Goal: Find contact information: Find contact information

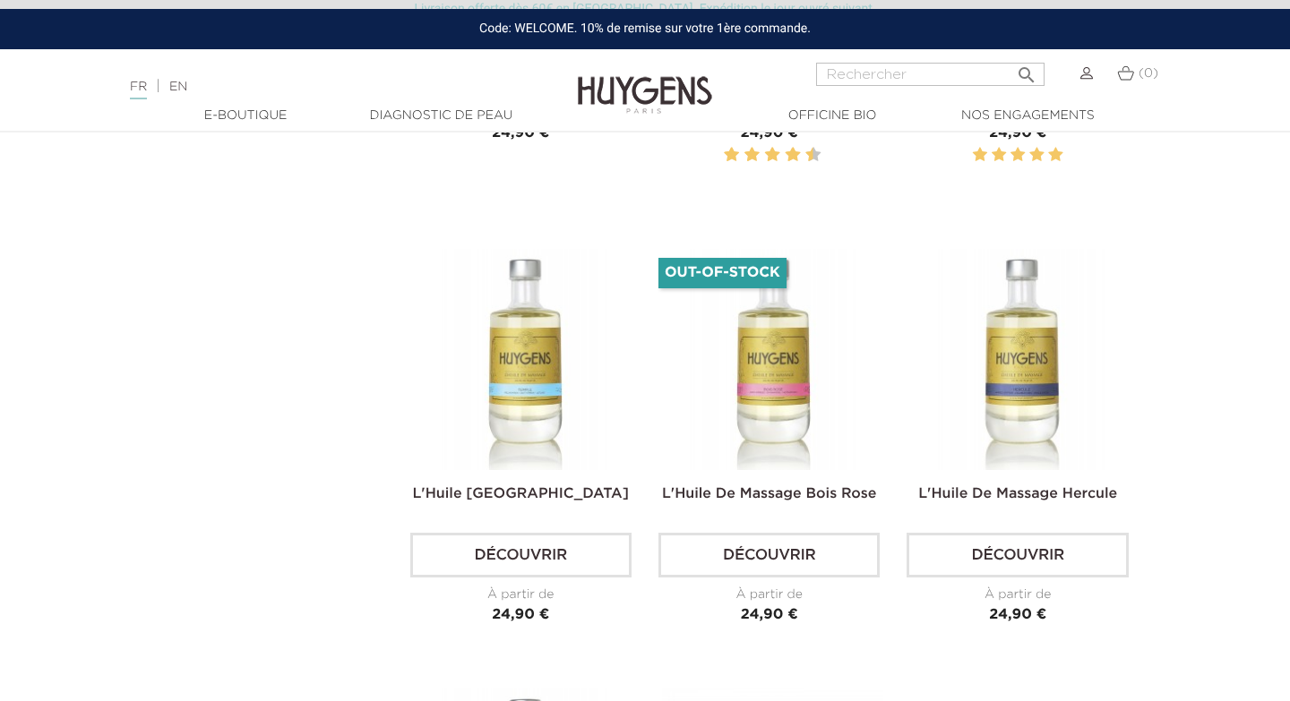
scroll to position [953, 0]
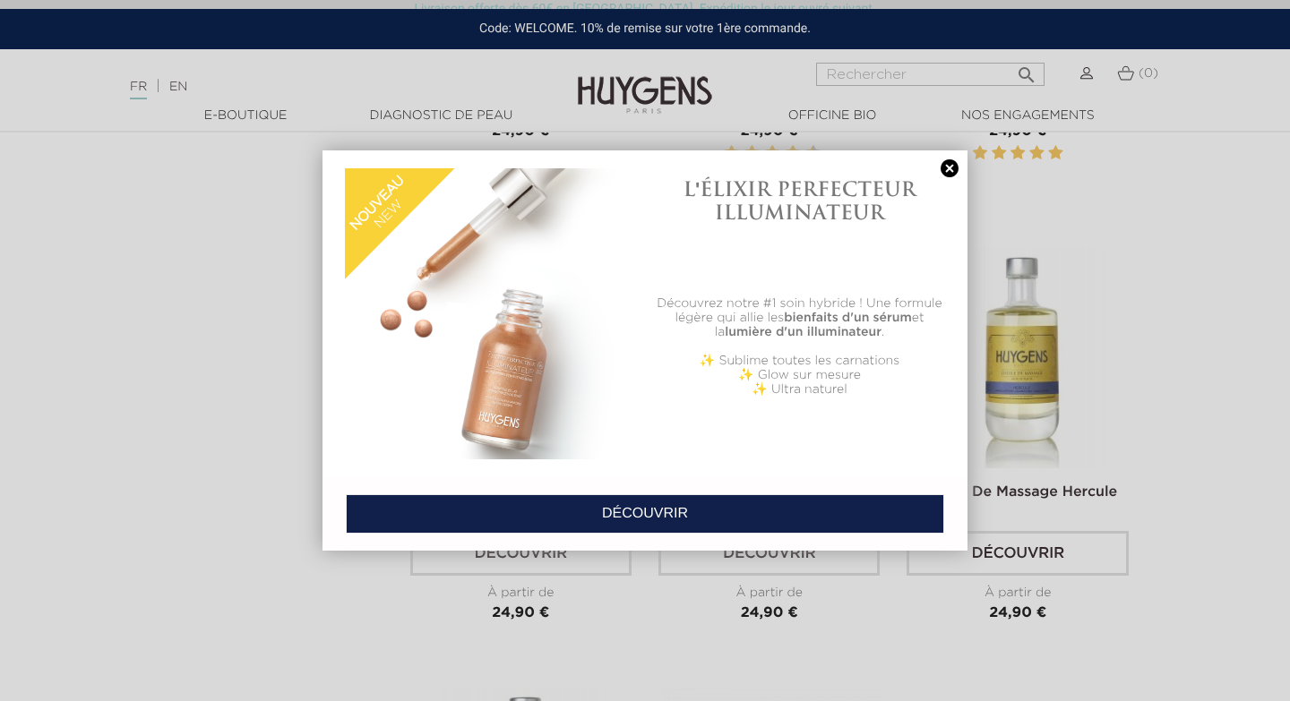
click at [450, 438] on div at bounding box center [490, 314] width 291 height 300
click at [948, 168] on link at bounding box center [949, 168] width 25 height 19
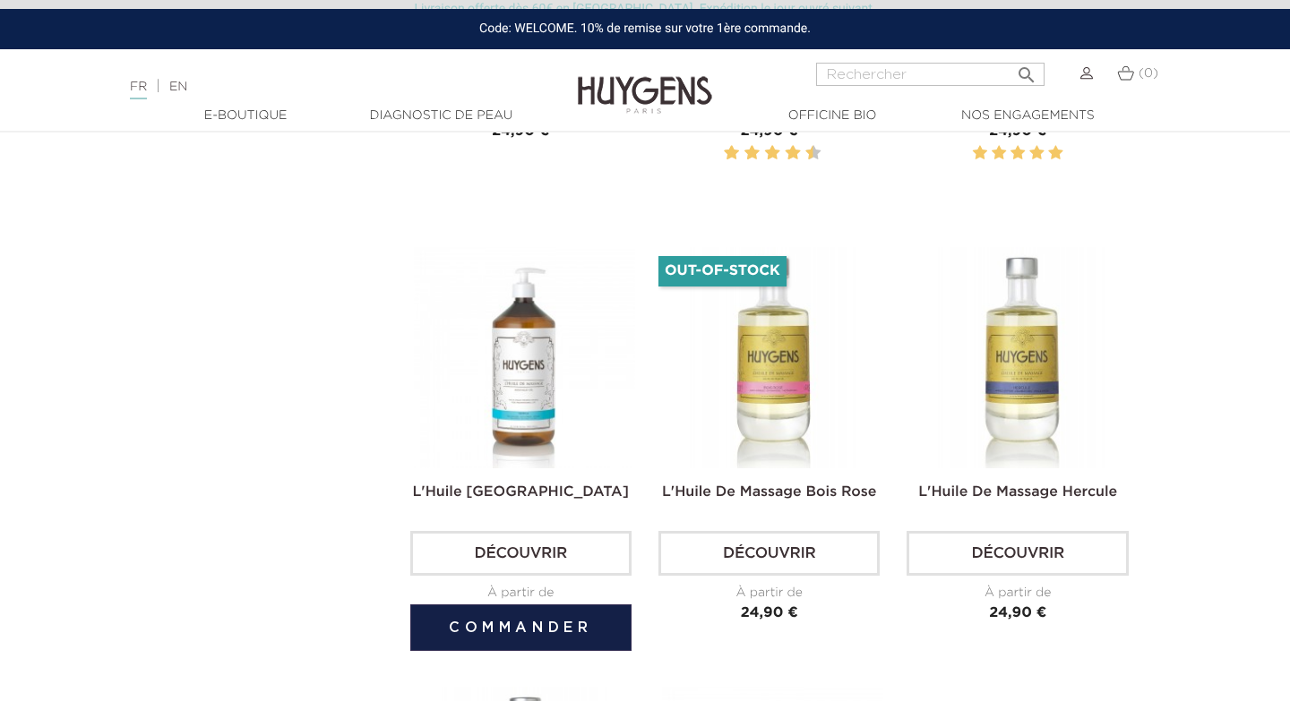
click at [520, 353] on img at bounding box center [524, 357] width 221 height 221
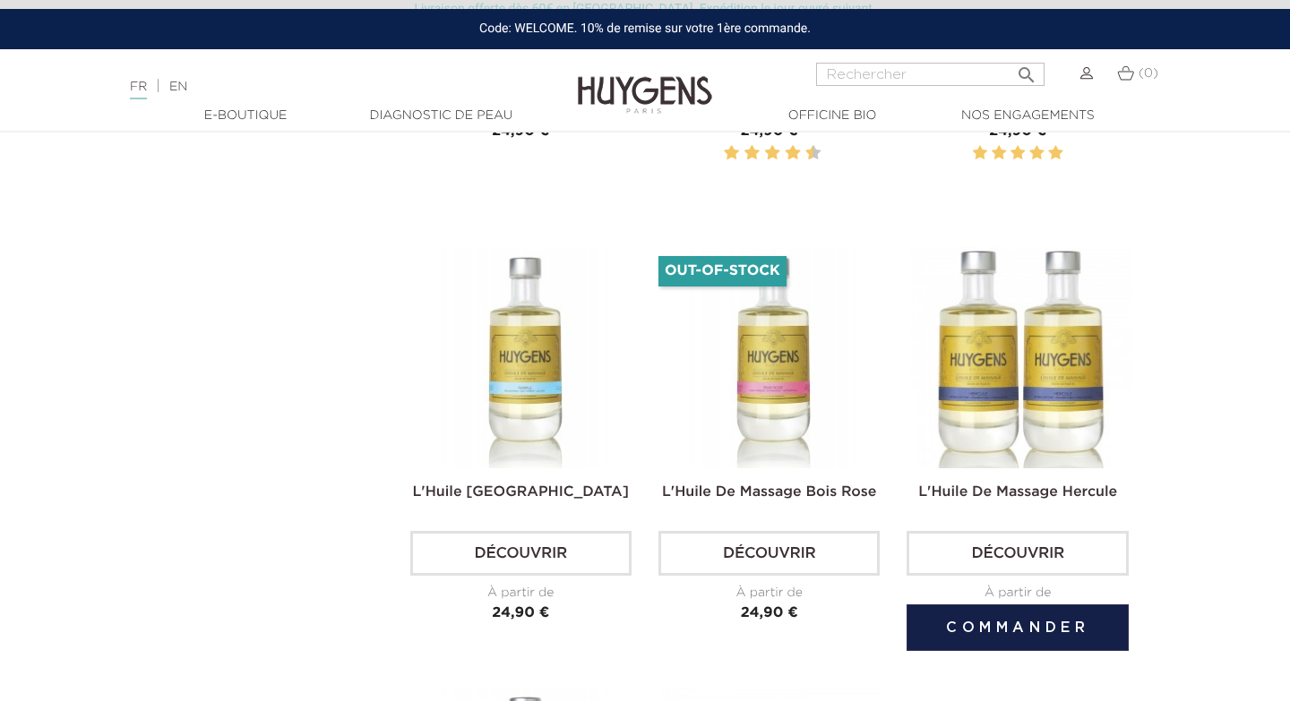
click at [1069, 375] on img at bounding box center [1020, 357] width 221 height 221
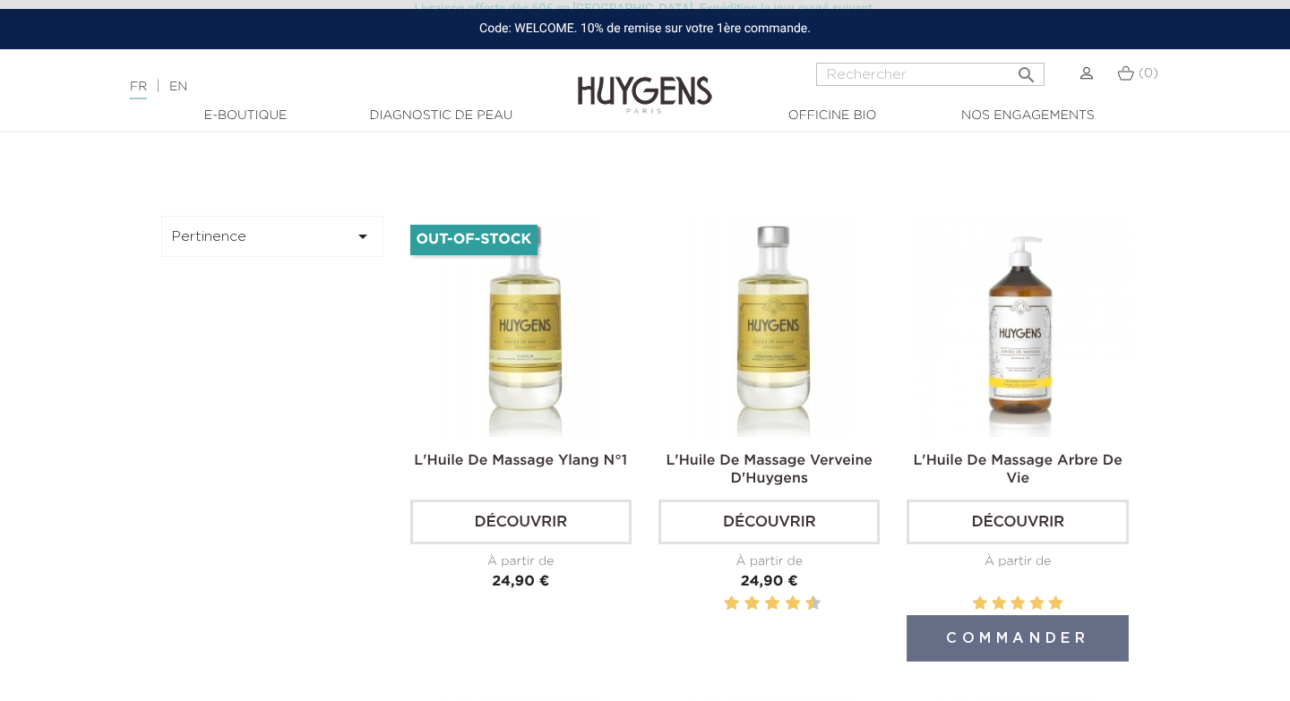
scroll to position [497, 0]
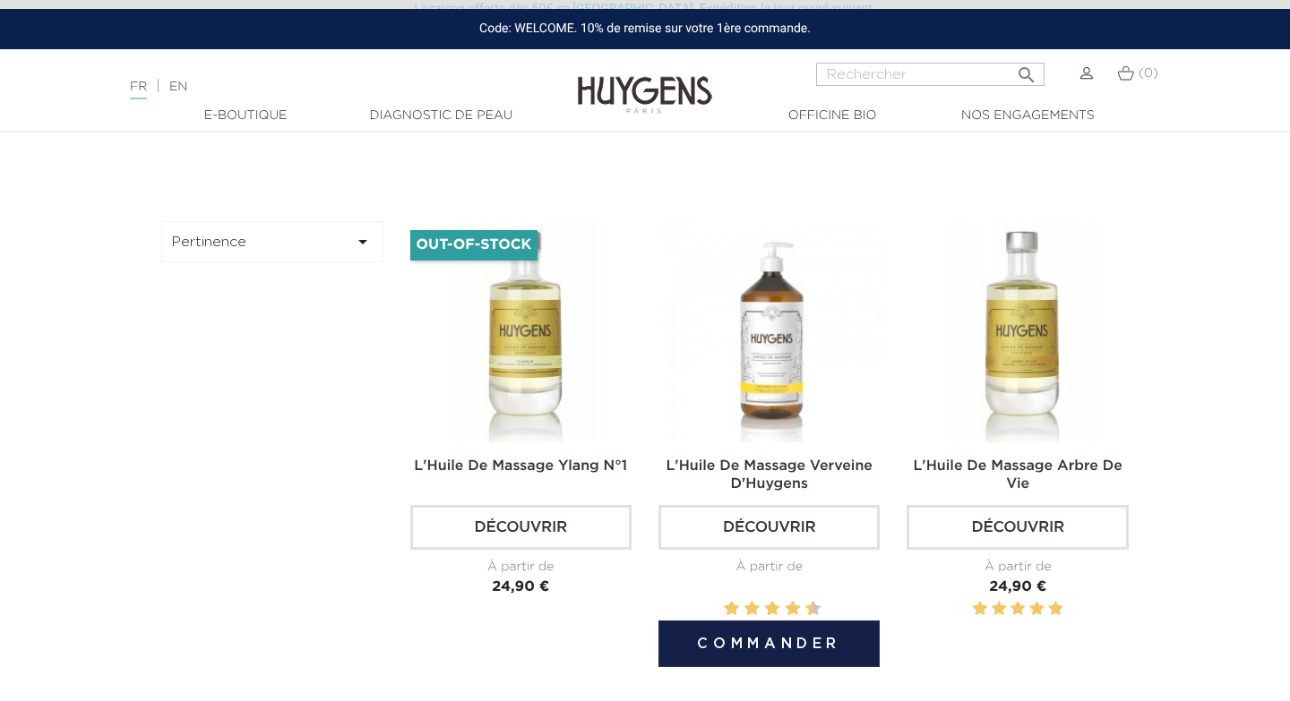
click at [787, 367] on img at bounding box center [772, 331] width 221 height 221
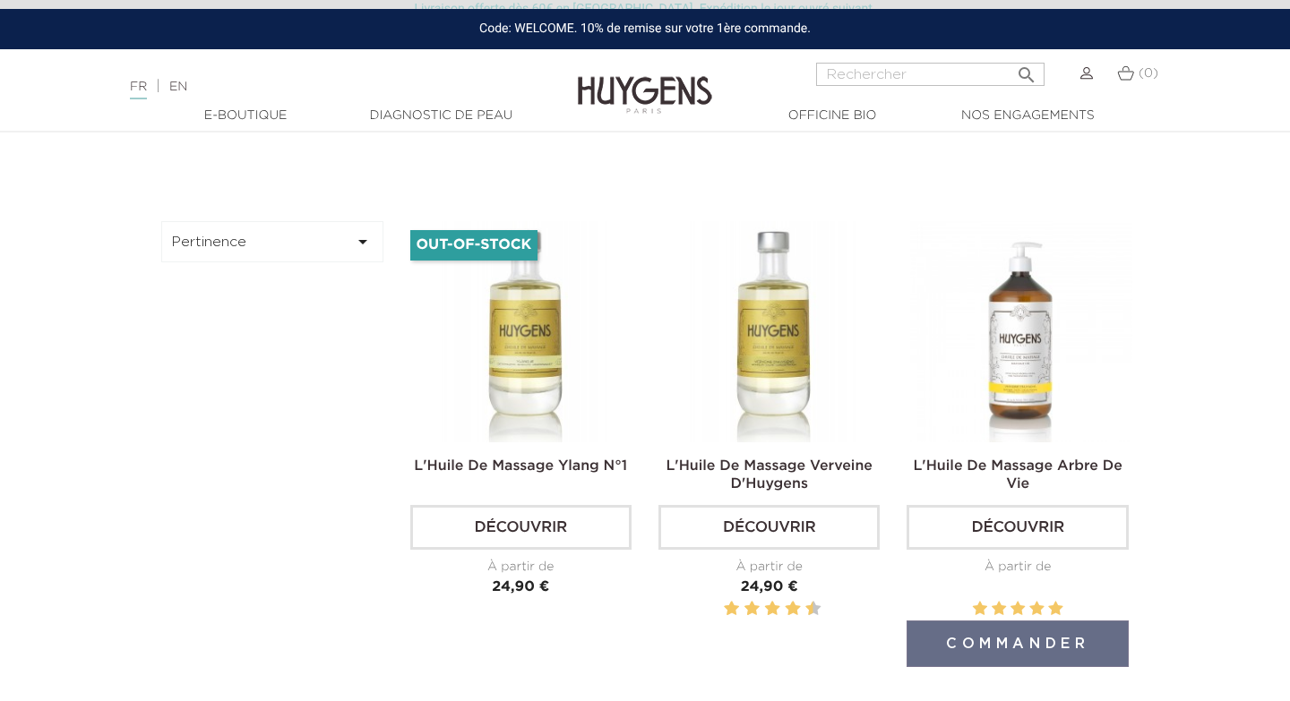
click at [1005, 322] on img at bounding box center [1020, 331] width 221 height 221
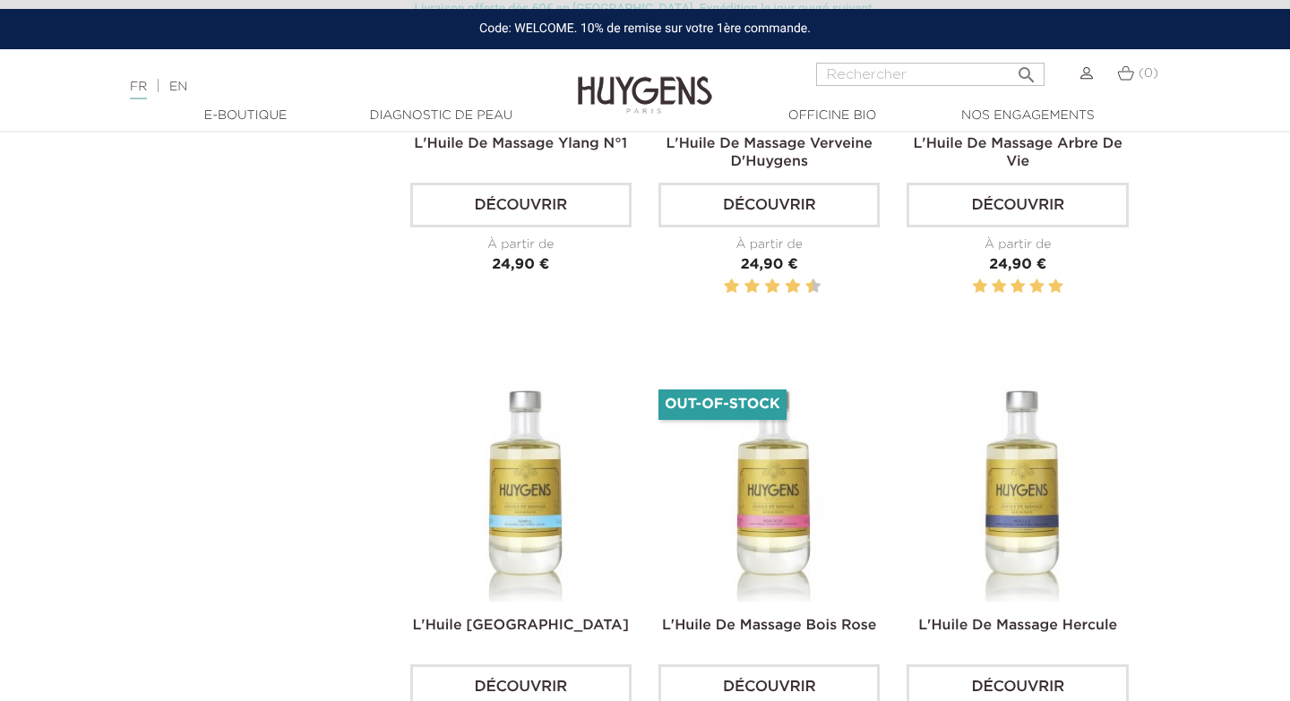
scroll to position [3003, 0]
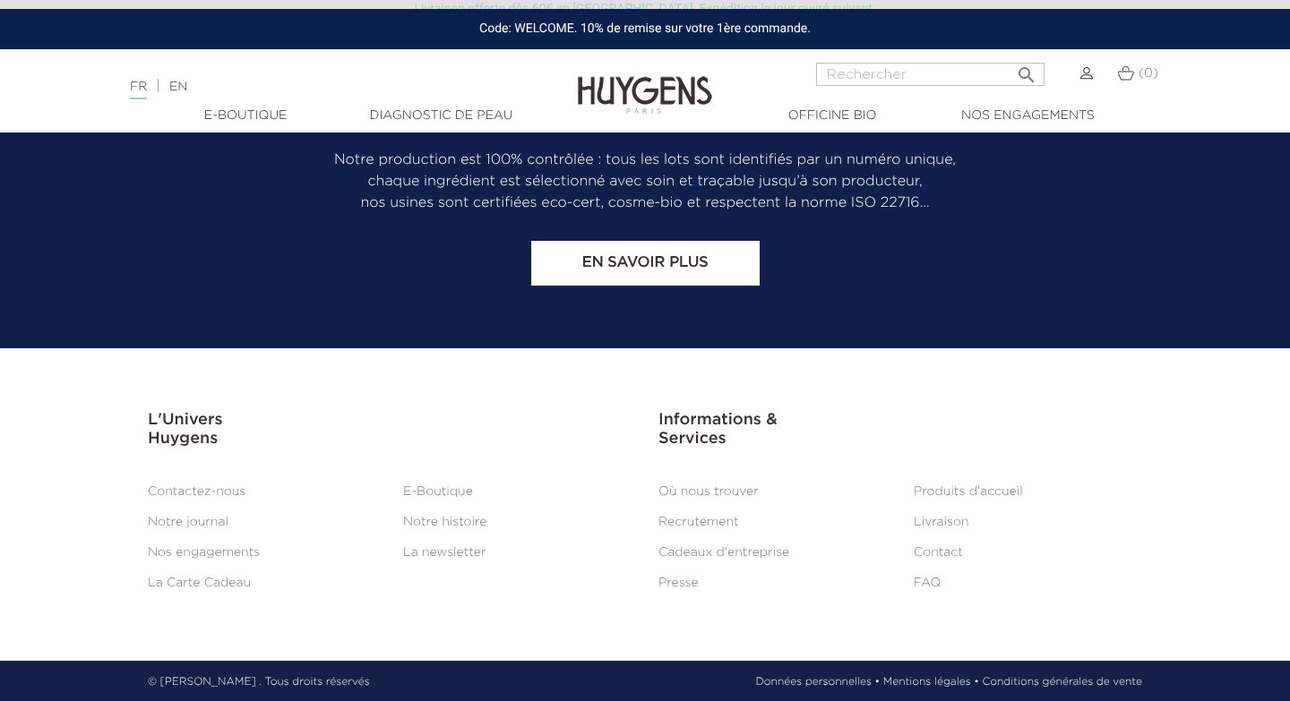
click at [690, 490] on link "Où nous trouver" at bounding box center [708, 491] width 100 height 13
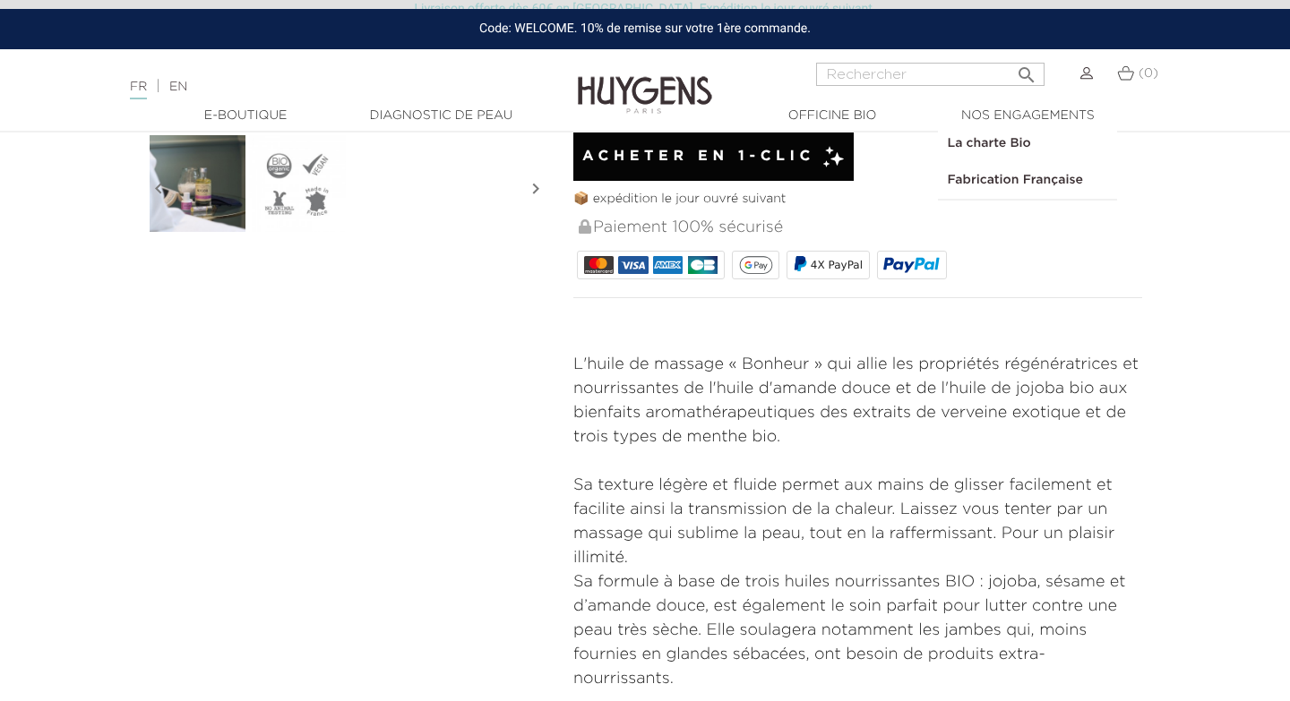
scroll to position [709, 0]
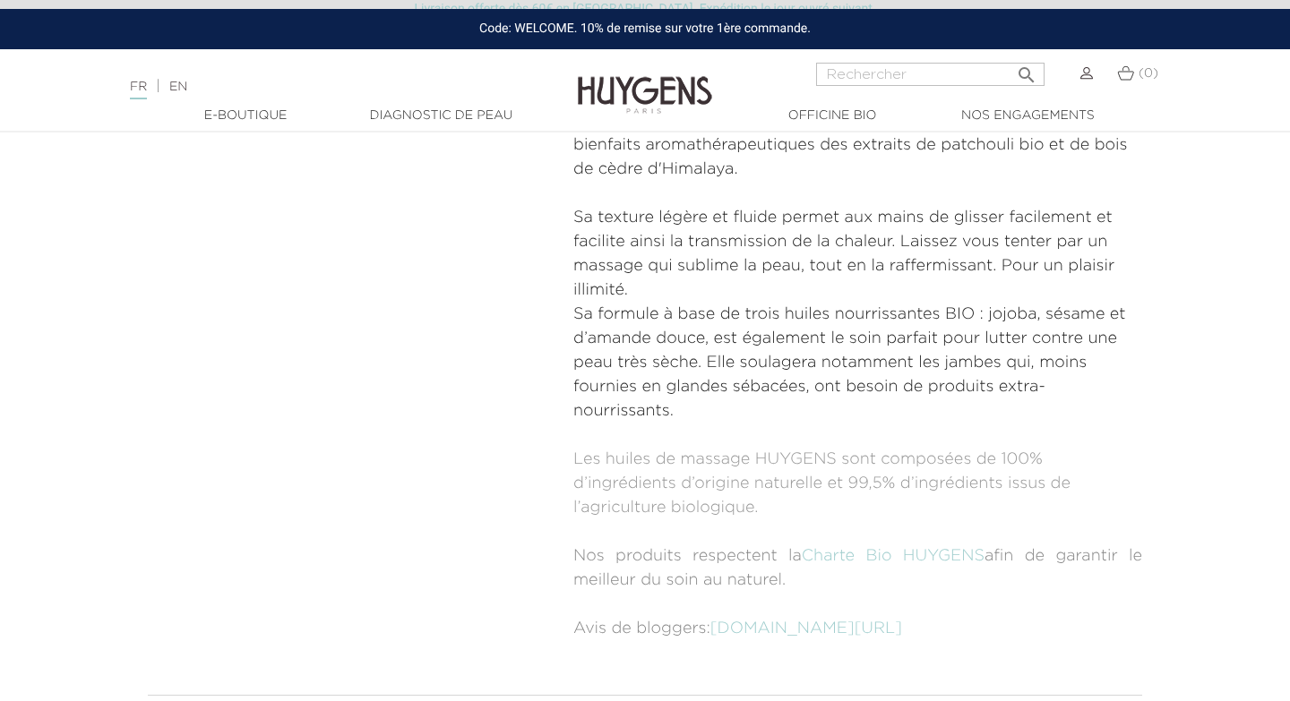
scroll to position [810, 0]
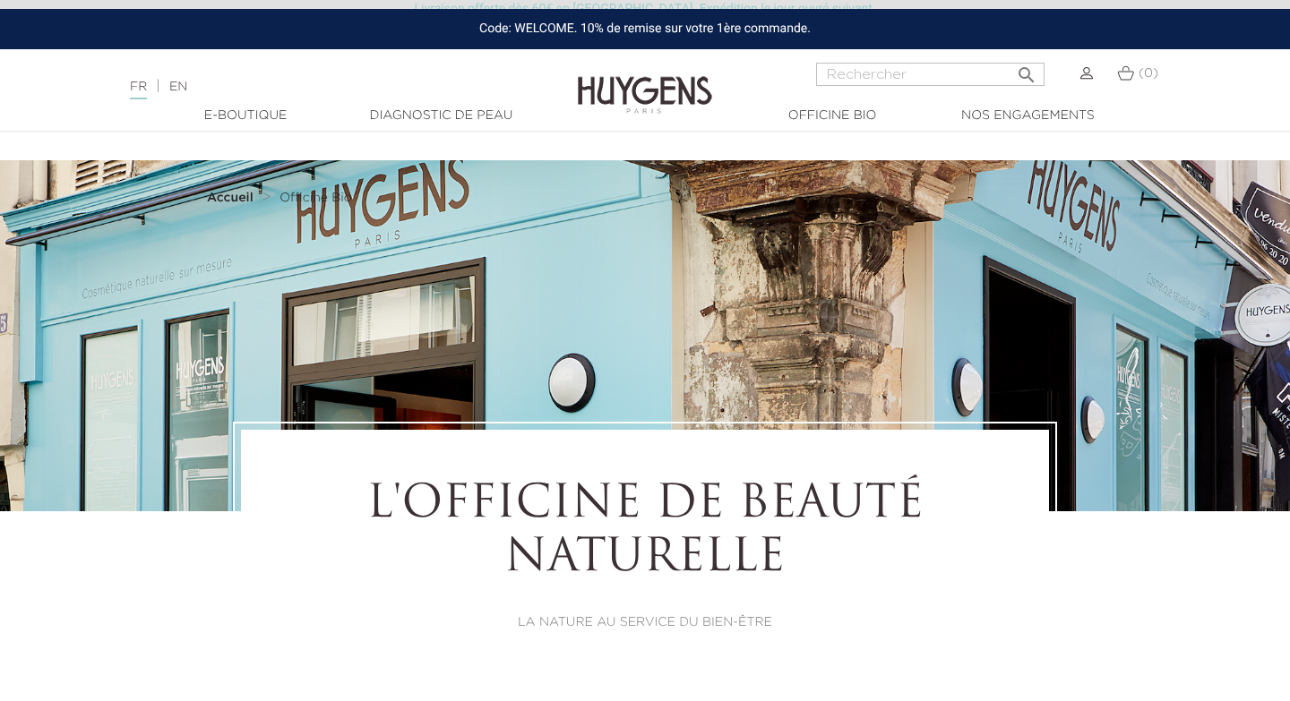
select select "FR"
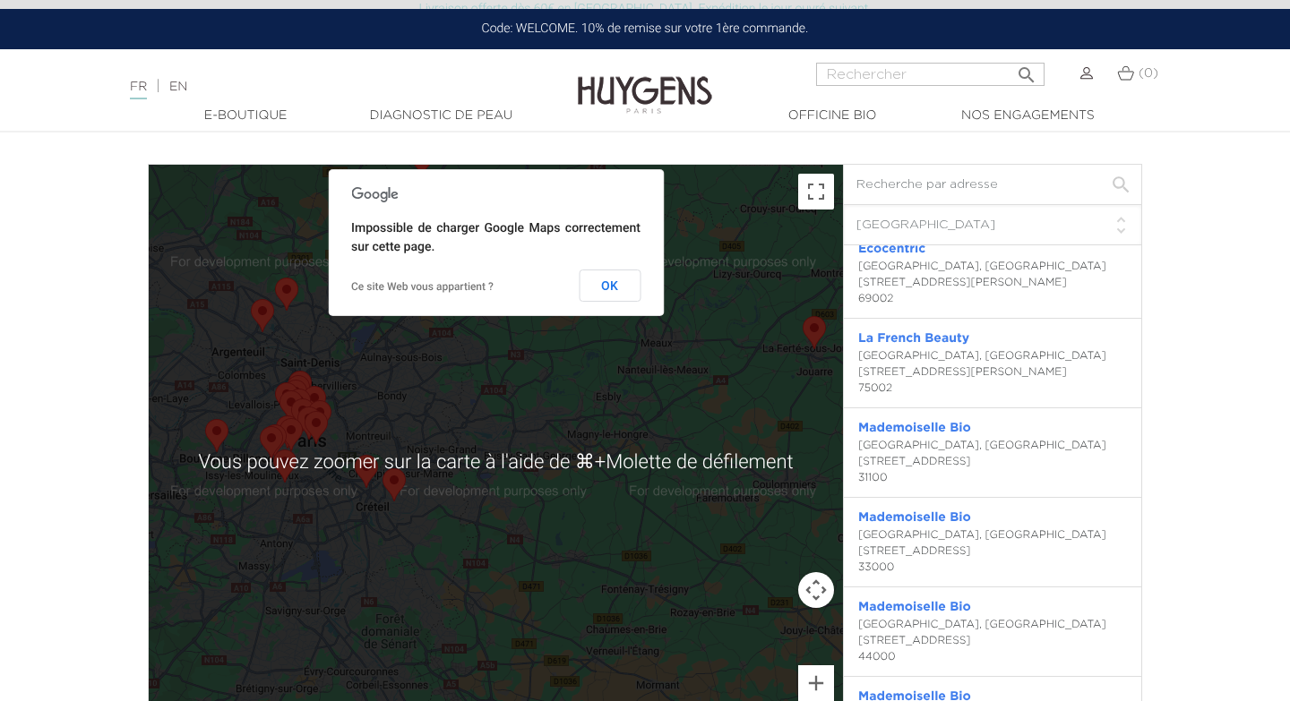
scroll to position [3964, 0]
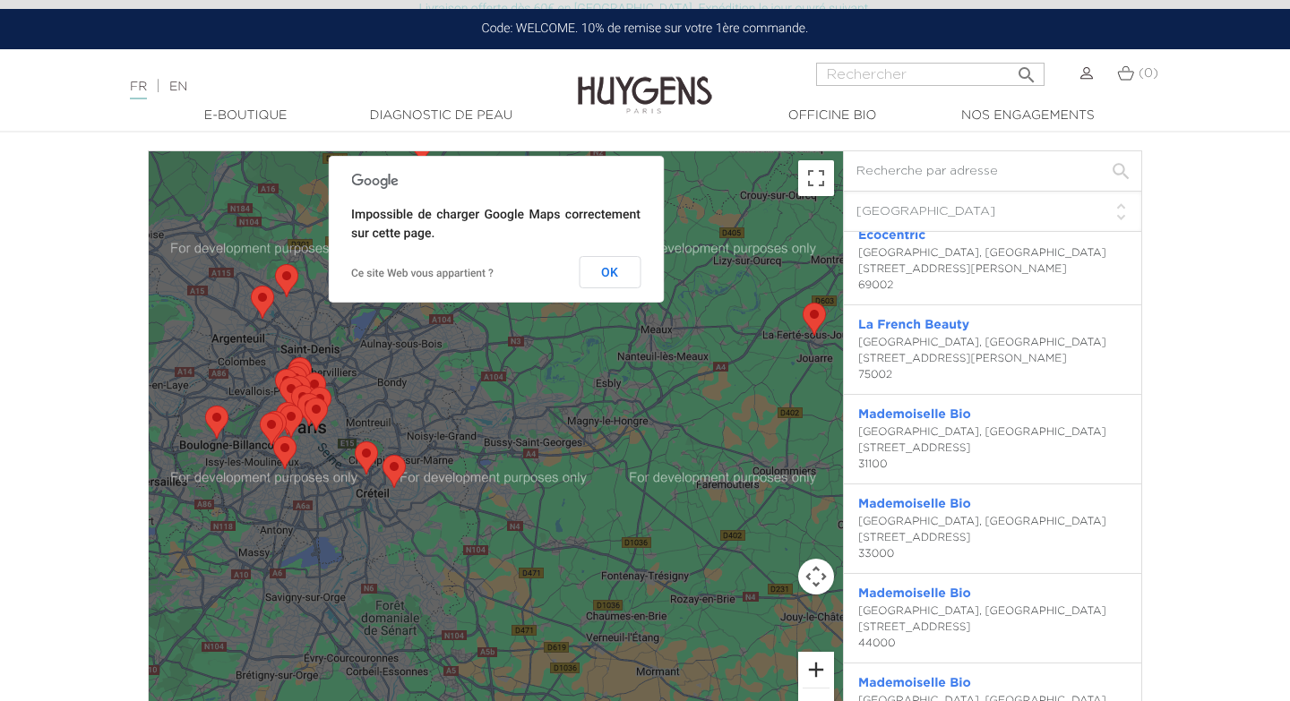
click at [810, 663] on button "Zoom avant" at bounding box center [816, 670] width 36 height 36
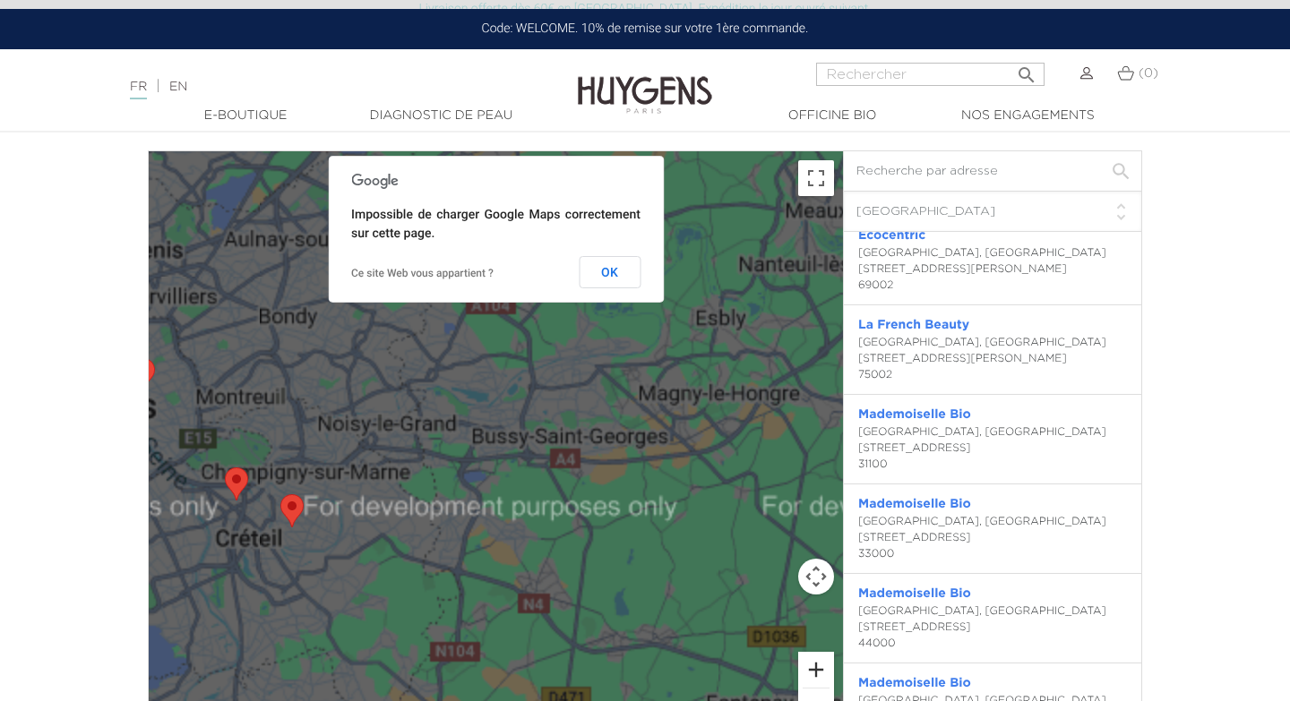
click at [810, 663] on button "Zoom avant" at bounding box center [816, 670] width 36 height 36
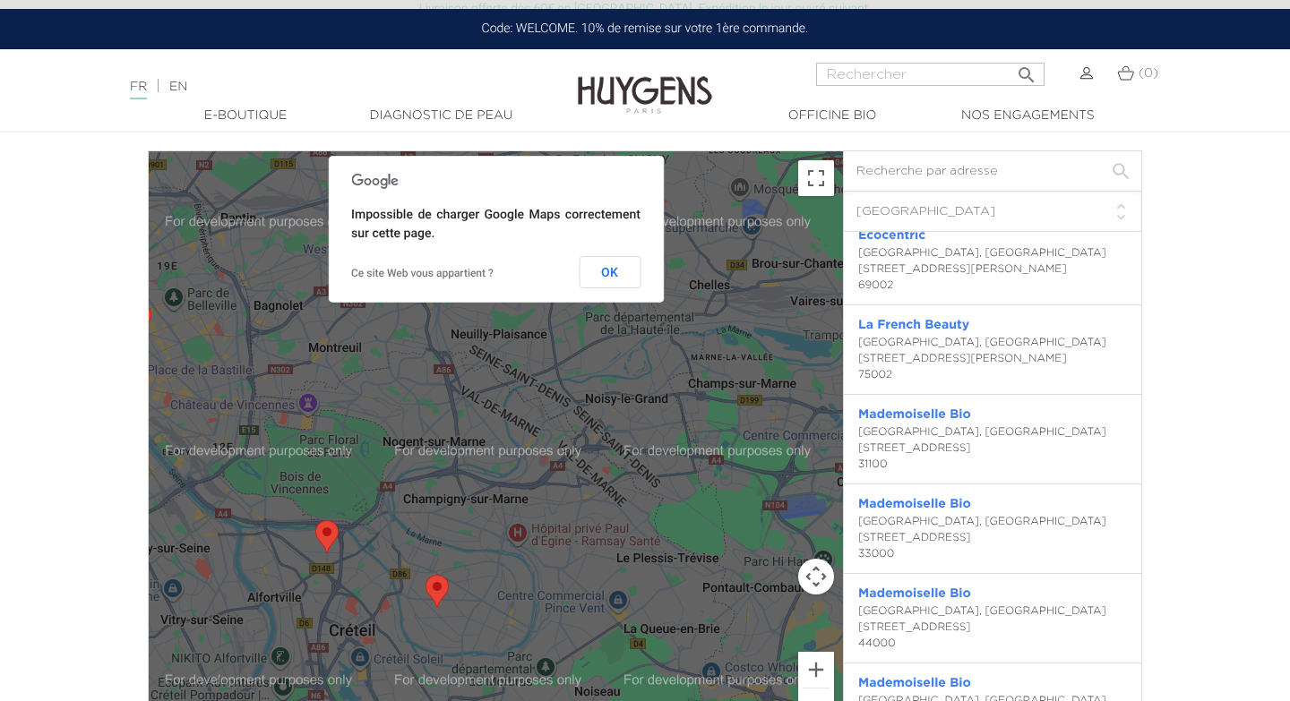
drag, startPoint x: 336, startPoint y: 519, endPoint x: 633, endPoint y: 536, distance: 297.8
click at [685, 522] on div at bounding box center [496, 448] width 694 height 595
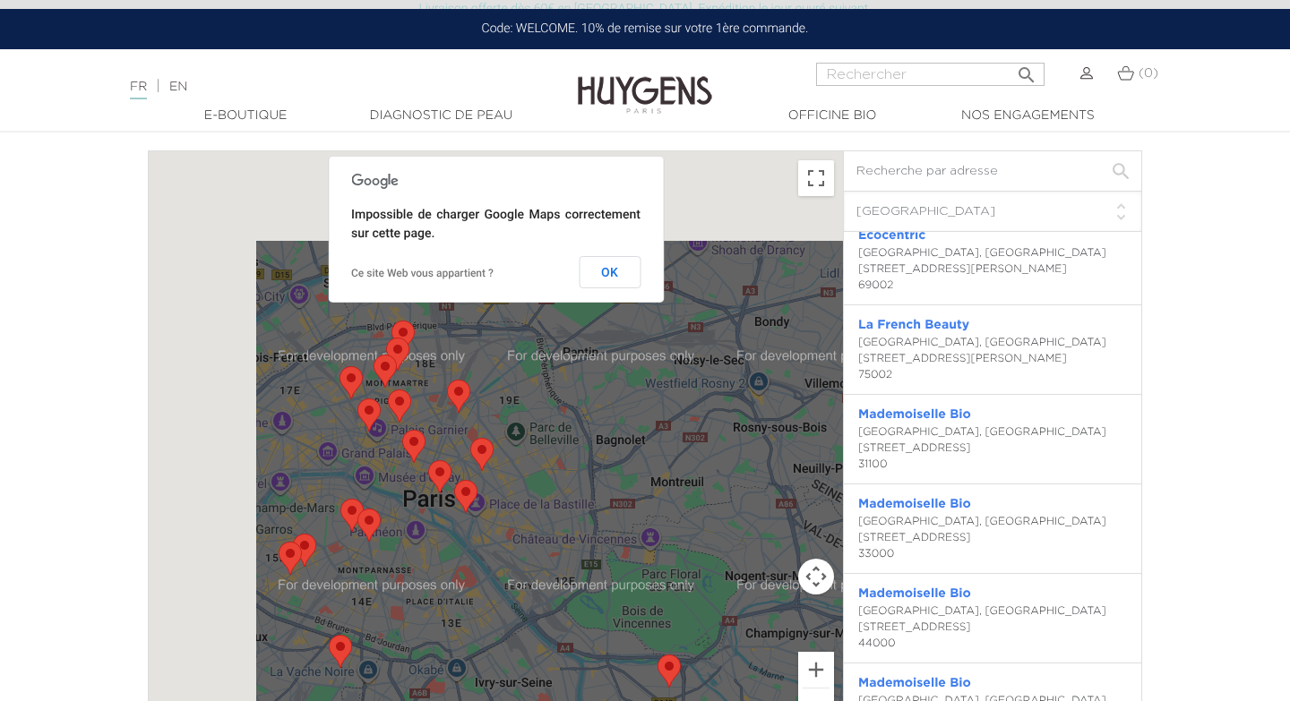
drag, startPoint x: 272, startPoint y: 473, endPoint x: 609, endPoint y: 606, distance: 362.2
click at [609, 606] on div at bounding box center [496, 448] width 694 height 595
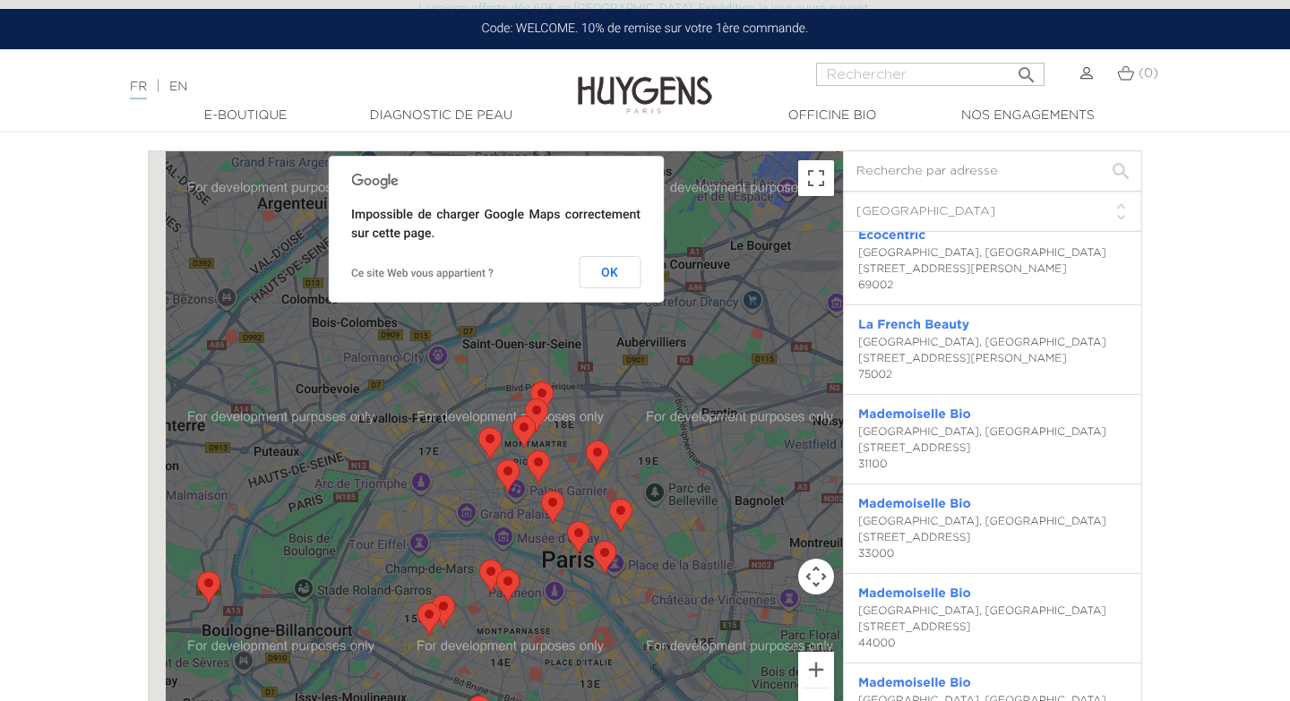
drag, startPoint x: 377, startPoint y: 462, endPoint x: 503, endPoint y: 515, distance: 136.9
click at [503, 515] on div at bounding box center [496, 448] width 694 height 595
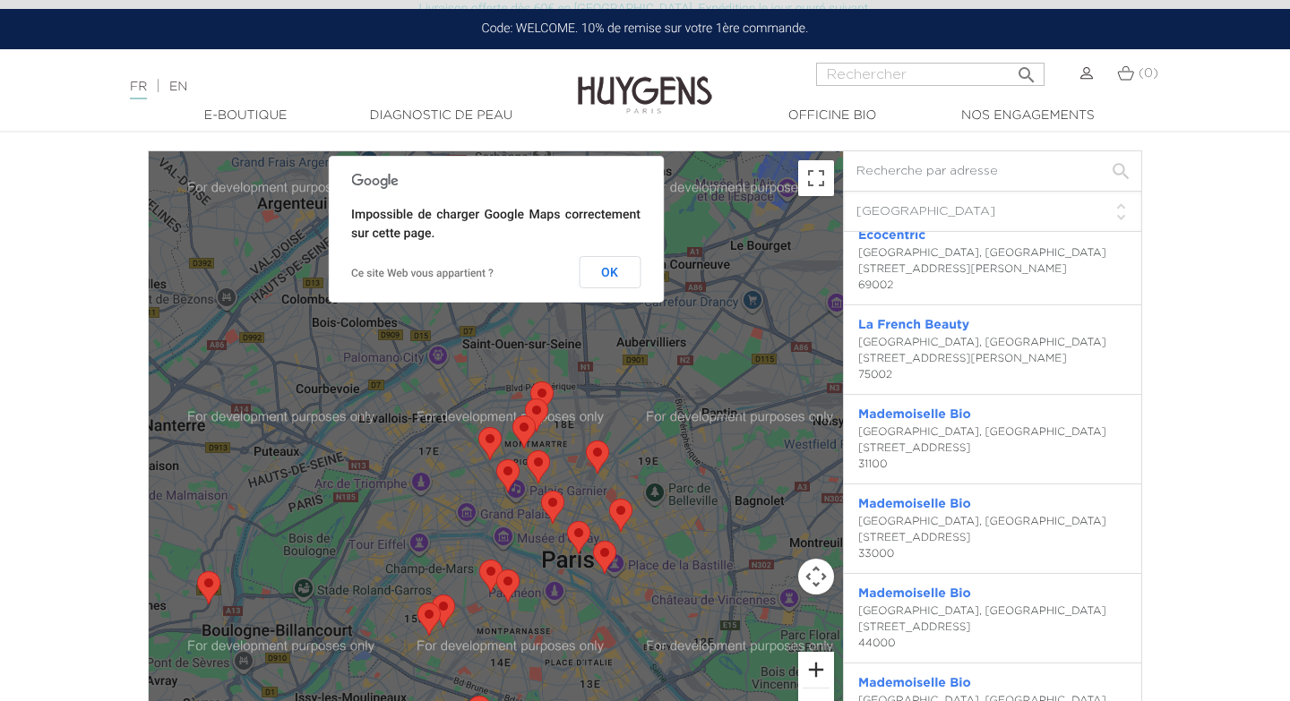
click at [814, 664] on button "Zoom avant" at bounding box center [816, 670] width 36 height 36
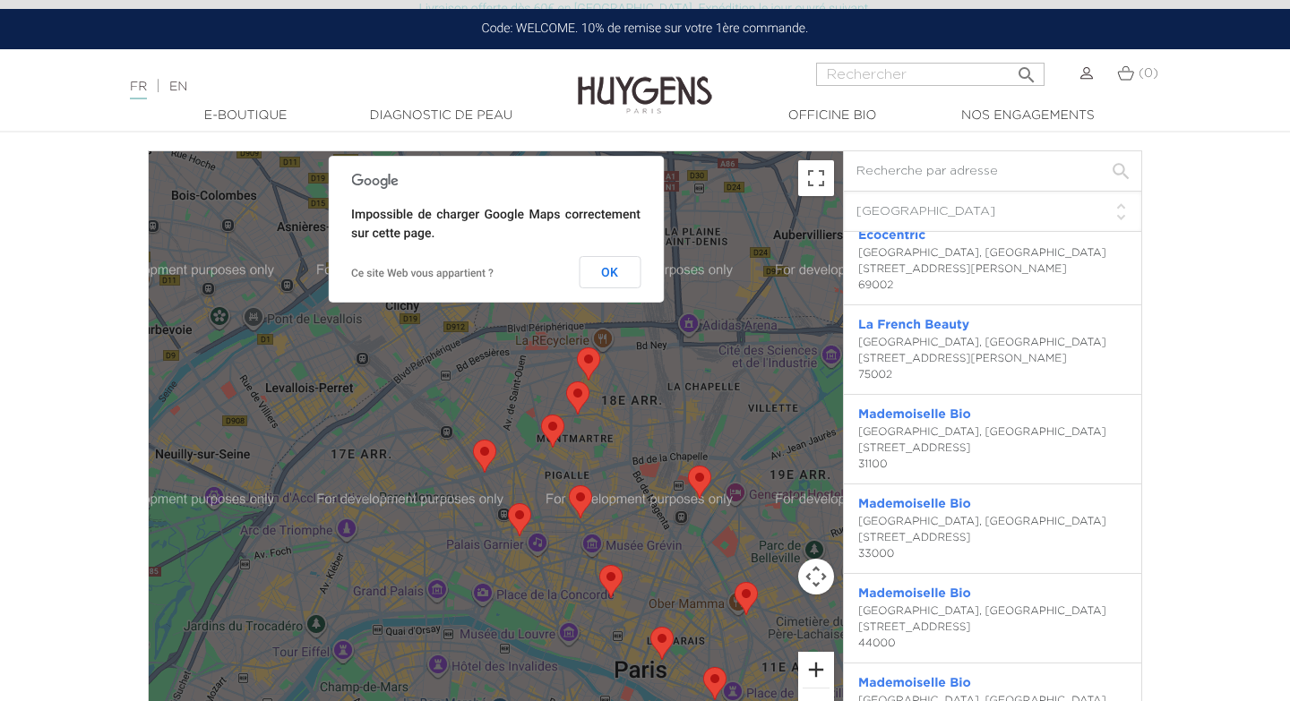
click at [812, 664] on button "Zoom avant" at bounding box center [816, 670] width 36 height 36
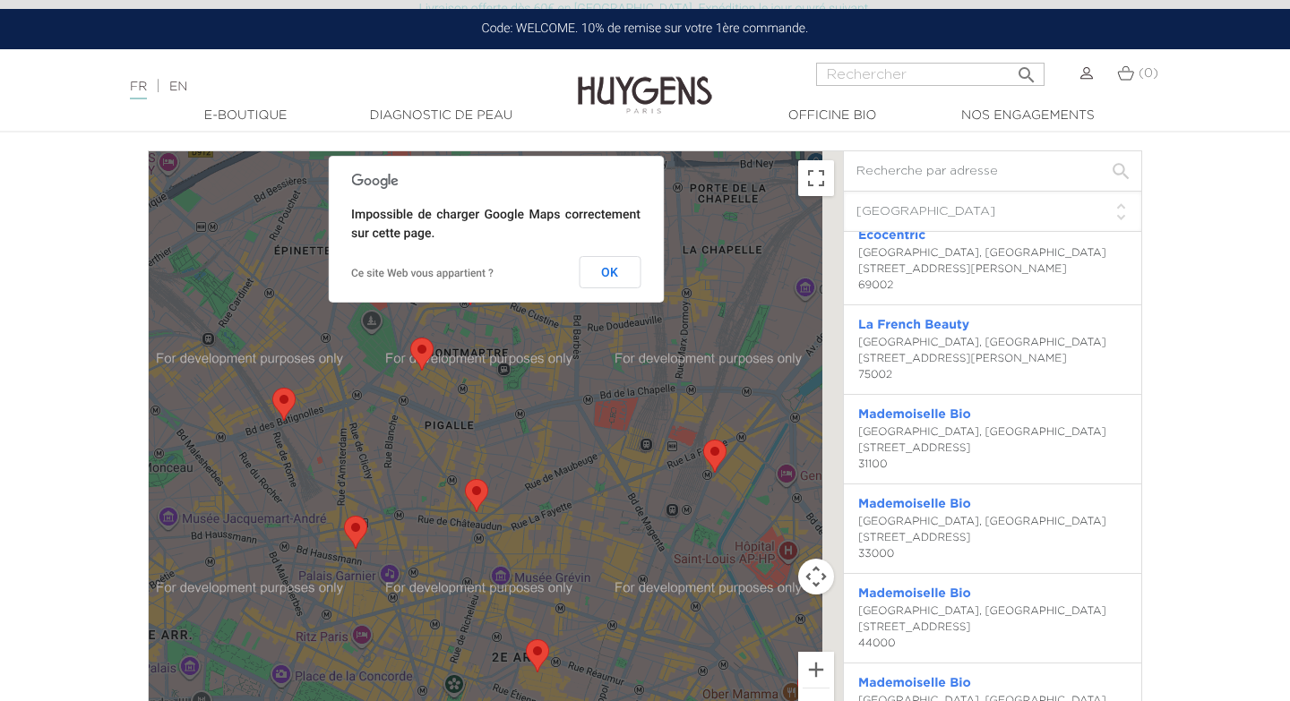
drag, startPoint x: 715, startPoint y: 596, endPoint x: 522, endPoint y: 515, distance: 208.7
click at [522, 515] on div at bounding box center [496, 448] width 694 height 595
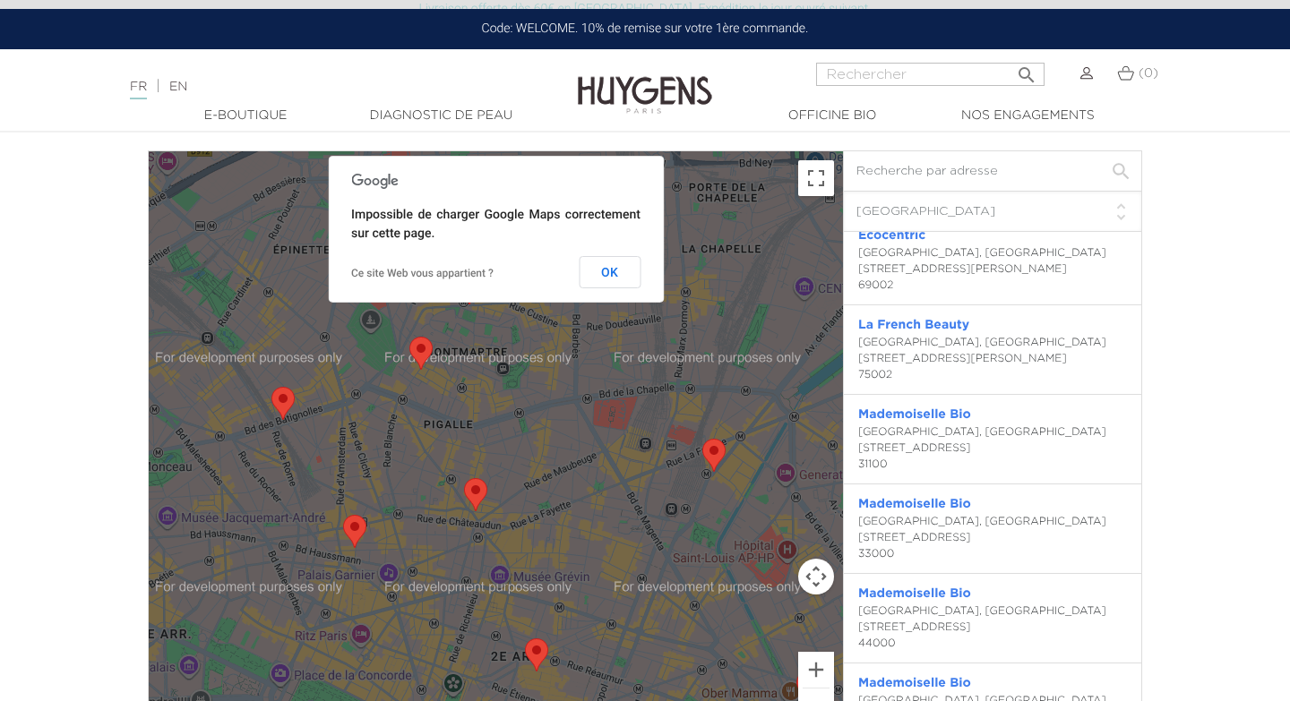
click at [702, 439] on area "Mademoiselle Bio" at bounding box center [702, 439] width 0 height 0
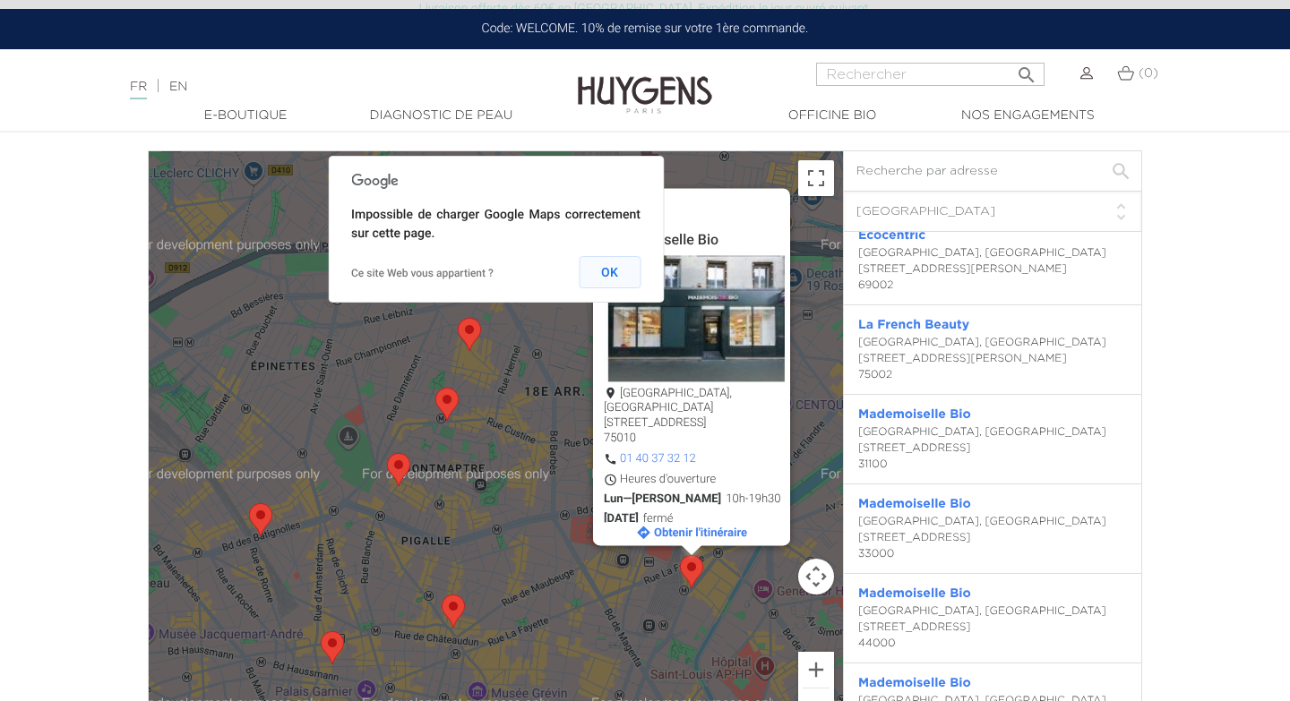
click at [606, 270] on button "OK" at bounding box center [610, 272] width 62 height 32
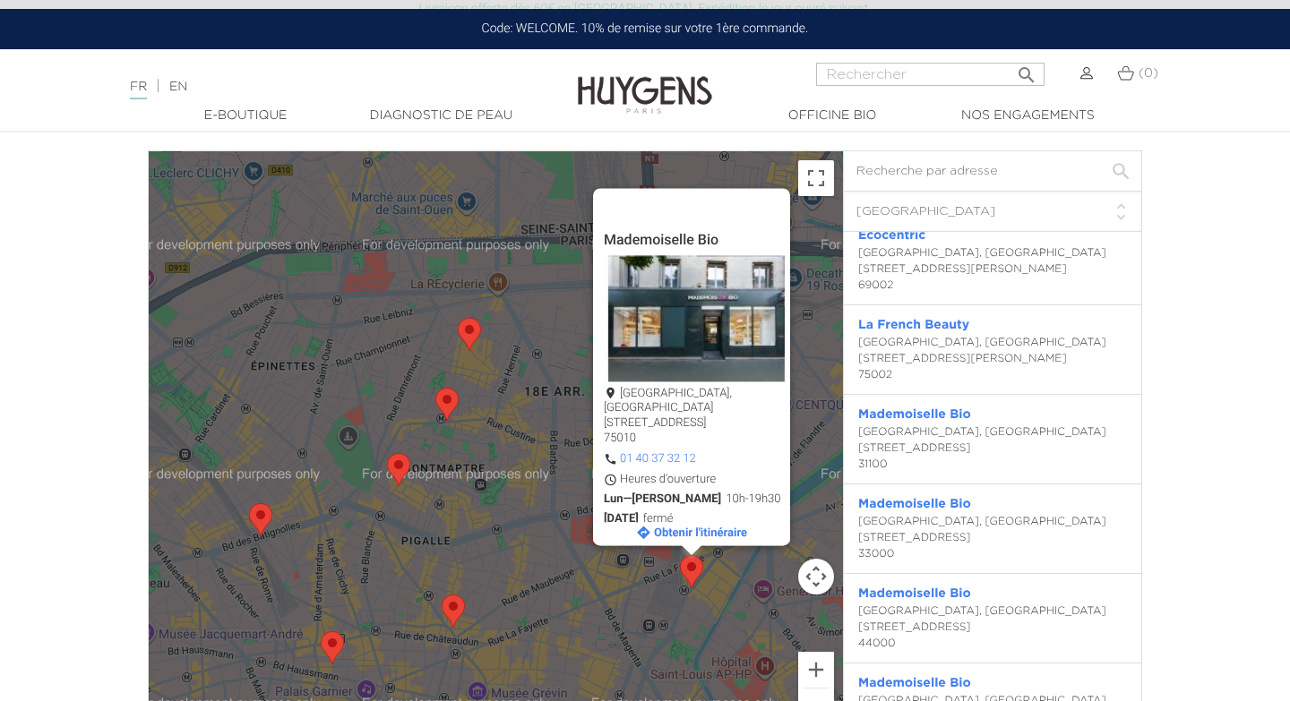
click at [442, 595] on area "Mademoiselle Bio" at bounding box center [442, 595] width 0 height 0
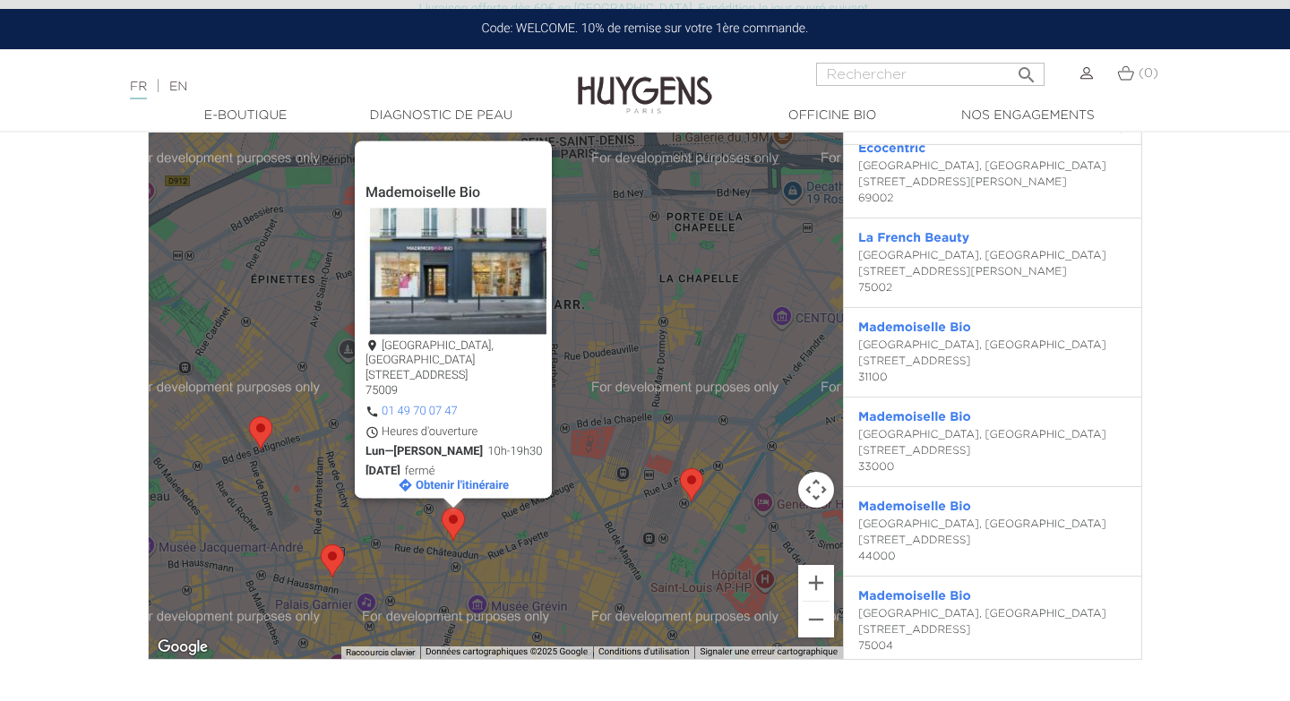
scroll to position [4052, 0]
